Goal: Task Accomplishment & Management: Manage account settings

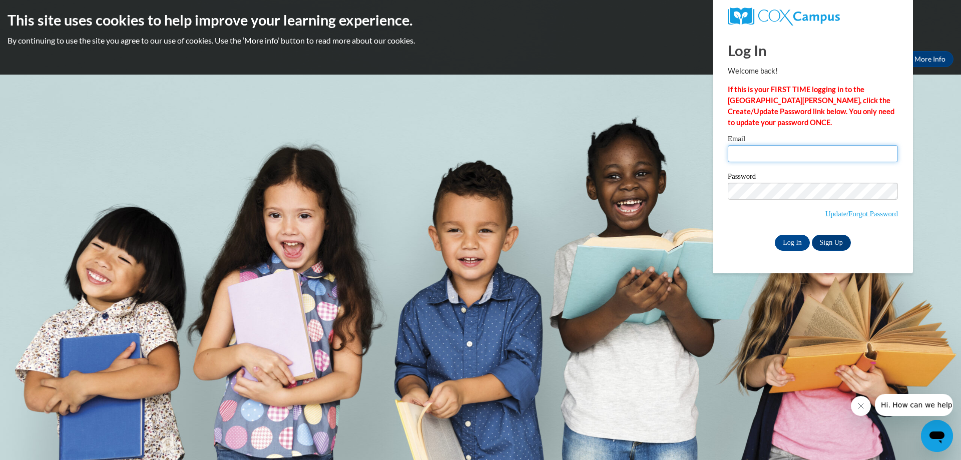
click at [861, 160] on input "Email" at bounding box center [813, 153] width 170 height 17
type input "cbrown@isaacschools.org"
click at [775, 235] on input "Log In" at bounding box center [792, 243] width 35 height 16
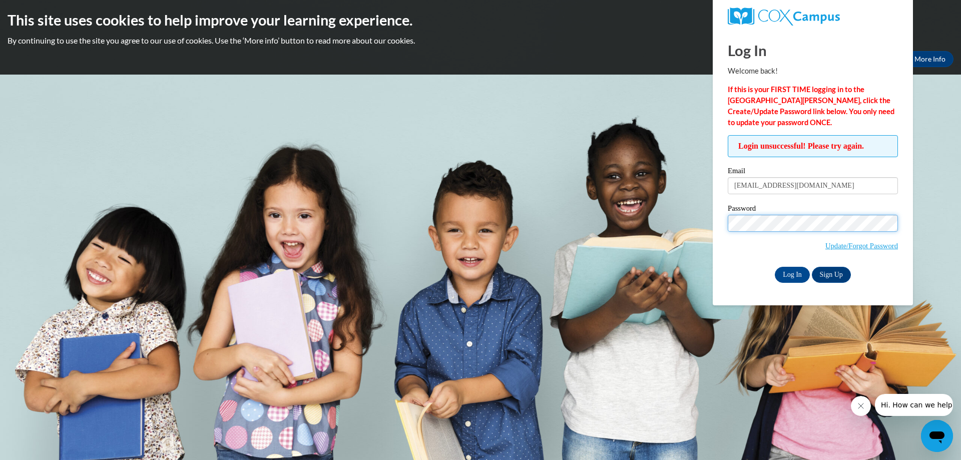
click at [775, 267] on input "Log In" at bounding box center [792, 275] width 35 height 16
